Goal: Information Seeking & Learning: Check status

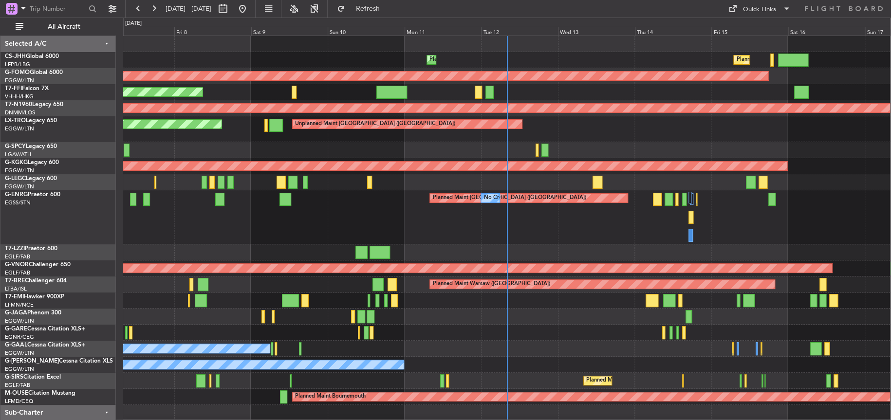
click at [610, 236] on div "Planned Maint [GEOGRAPHIC_DATA] ([GEOGRAPHIC_DATA]) No Crew No Crew" at bounding box center [506, 217] width 767 height 54
click at [664, 122] on div "Unplanned Maint [GEOGRAPHIC_DATA] ([GEOGRAPHIC_DATA]) Planned Maint" at bounding box center [506, 129] width 767 height 26
click at [338, 244] on div at bounding box center [506, 252] width 767 height 16
click at [363, 200] on div "Planned Maint [GEOGRAPHIC_DATA] ([GEOGRAPHIC_DATA]) No Crew No Crew" at bounding box center [506, 217] width 767 height 54
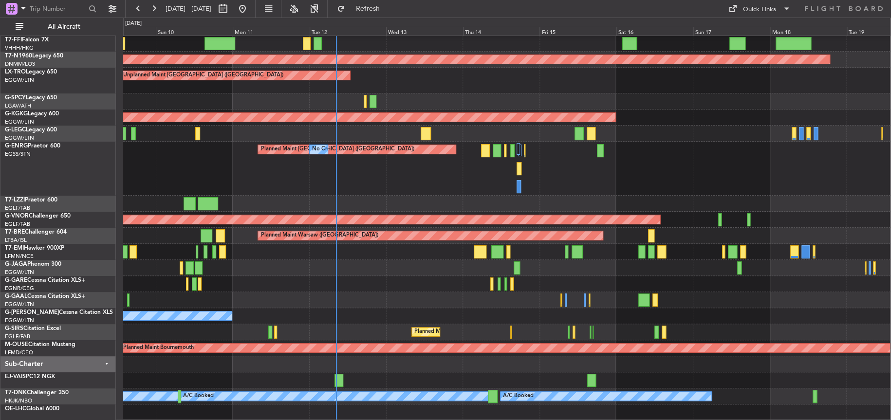
click at [350, 138] on div "Planned Maint Windsor Locks ([PERSON_NAME] Intl) Planned Maint Geneva ([GEOGRAP…" at bounding box center [506, 203] width 767 height 433
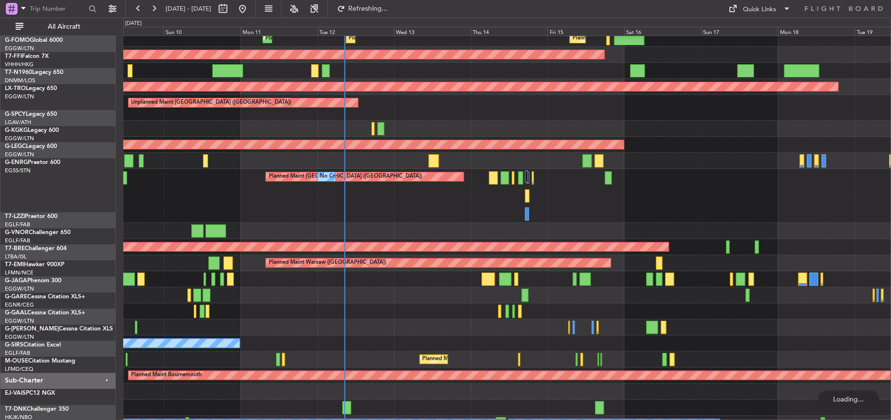
scroll to position [0, 0]
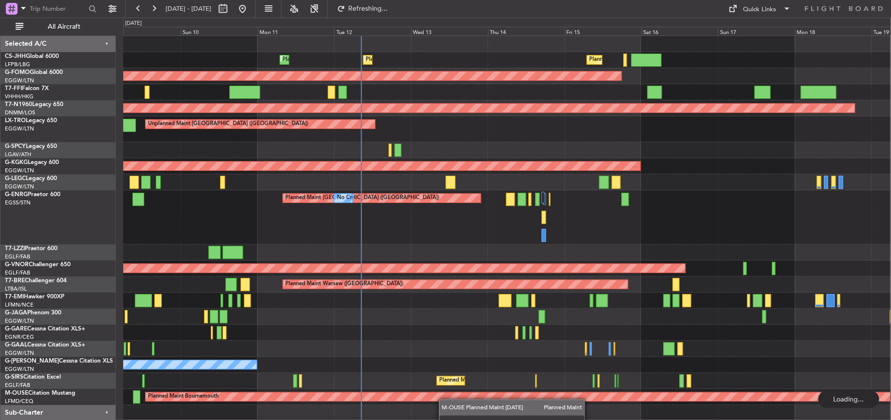
click at [441, 420] on html "[DATE] - [DATE] Refreshing... Quick Links All Aircraft Planned Maint [GEOGRAPHI…" at bounding box center [445, 210] width 891 height 420
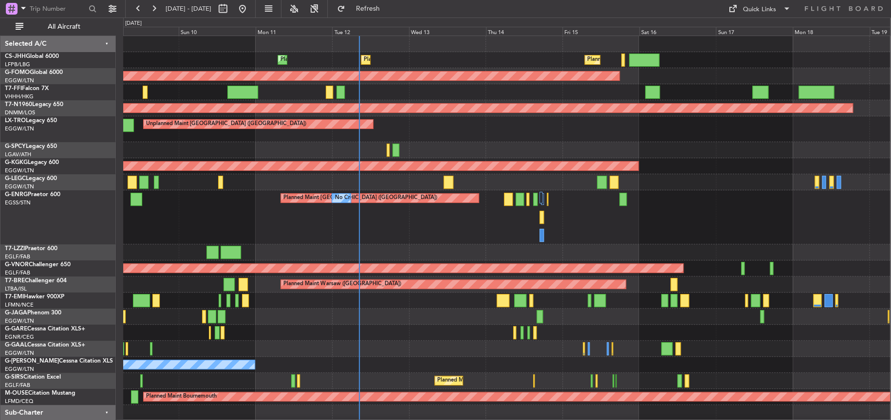
scroll to position [32, 0]
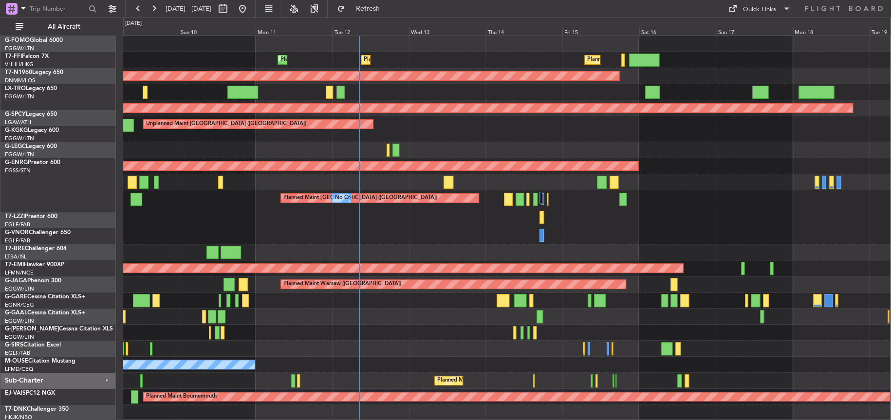
click at [382, 136] on div "Planned Maint [GEOGRAPHIC_DATA] ([GEOGRAPHIC_DATA]) Planned Maint [GEOGRAPHIC_D…" at bounding box center [506, 244] width 767 height 417
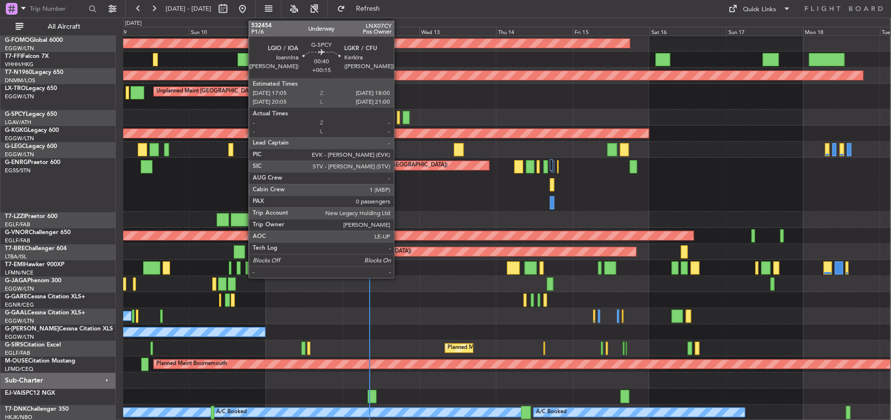
click at [398, 116] on div at bounding box center [398, 117] width 3 height 13
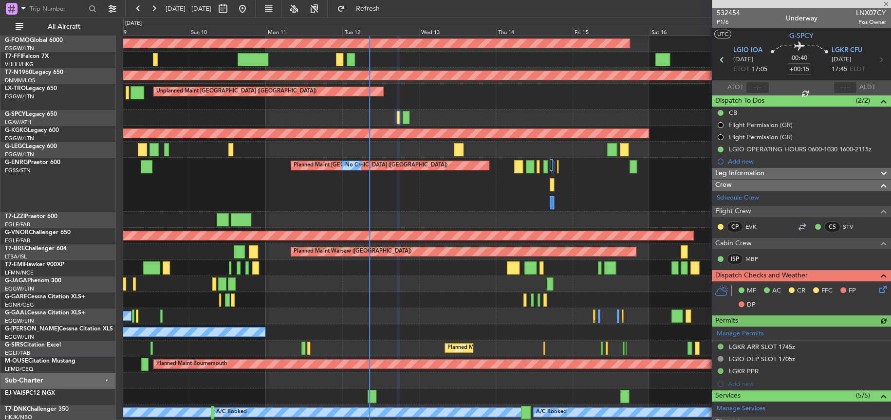
scroll to position [155, 0]
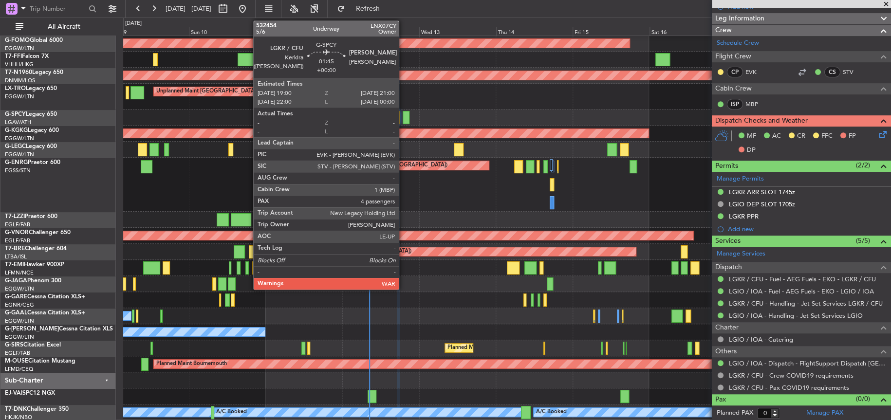
click at [403, 113] on div at bounding box center [406, 117] width 7 height 13
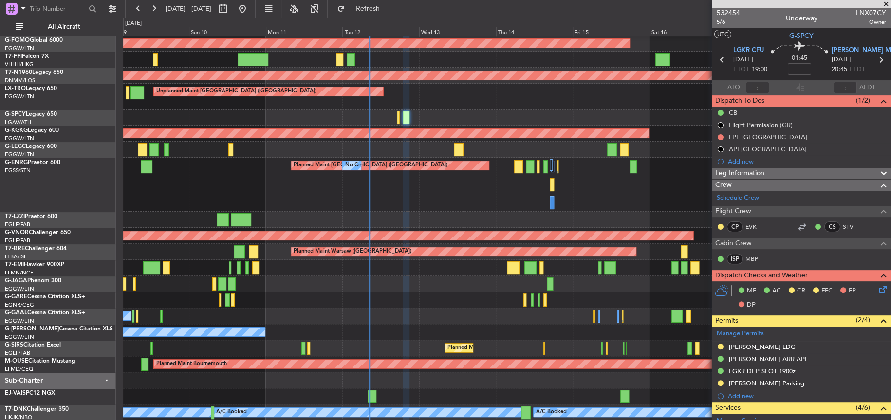
scroll to position [0, 0]
click at [430, 210] on div "Planned Maint [GEOGRAPHIC_DATA] ([GEOGRAPHIC_DATA]) No Crew No Crew" at bounding box center [506, 185] width 767 height 54
click at [407, 284] on div "Planned Maint [GEOGRAPHIC_DATA] ([GEOGRAPHIC_DATA]) Planned Maint [GEOGRAPHIC_D…" at bounding box center [506, 211] width 767 height 417
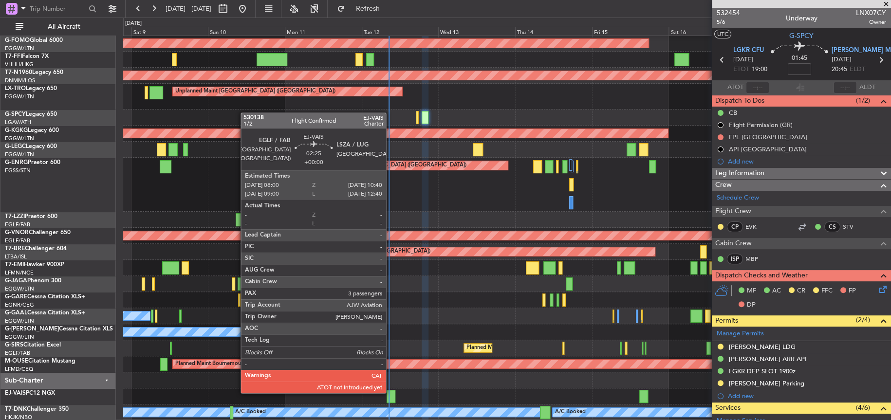
click at [390, 392] on div at bounding box center [391, 396] width 9 height 13
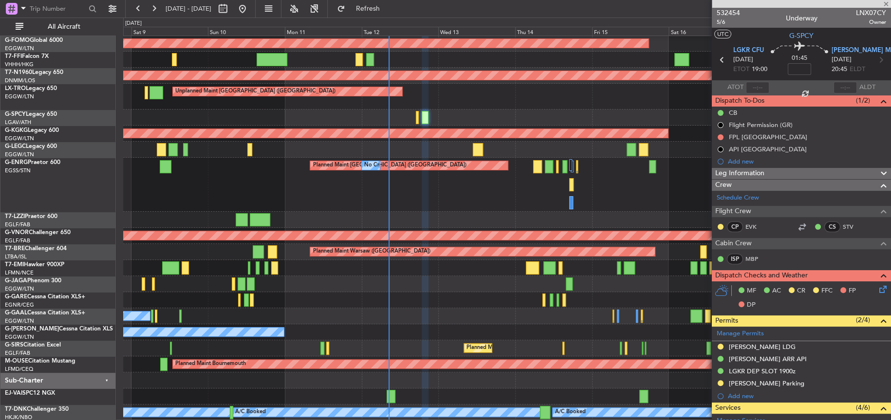
type input "3"
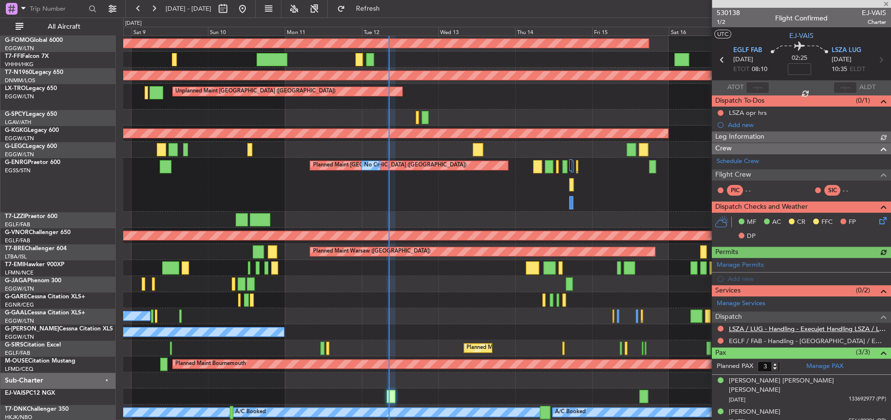
scroll to position [19, 0]
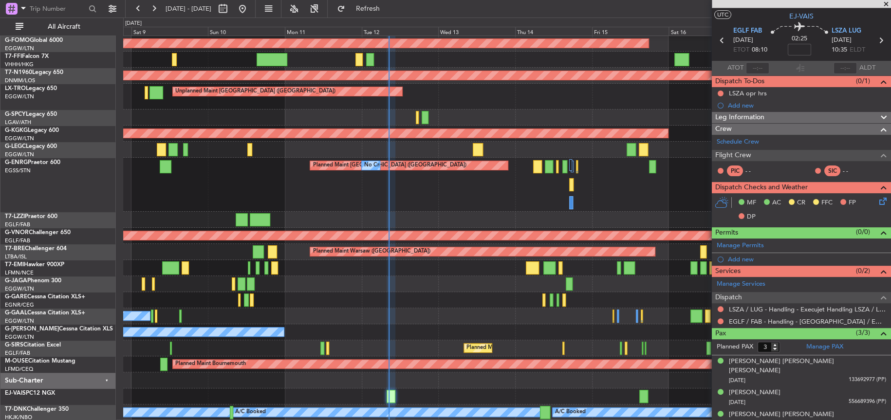
click at [439, 204] on div "Planned Maint [GEOGRAPHIC_DATA] ([GEOGRAPHIC_DATA]) No Crew No Crew" at bounding box center [506, 185] width 767 height 54
click at [387, 301] on div at bounding box center [506, 300] width 767 height 16
